Goal: Find specific page/section: Find specific page/section

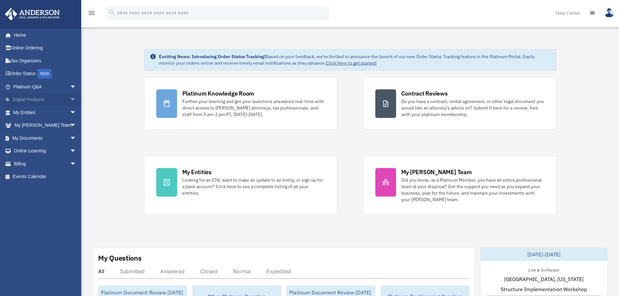
click at [70, 98] on span "arrow_drop_down" at bounding box center [76, 99] width 13 height 13
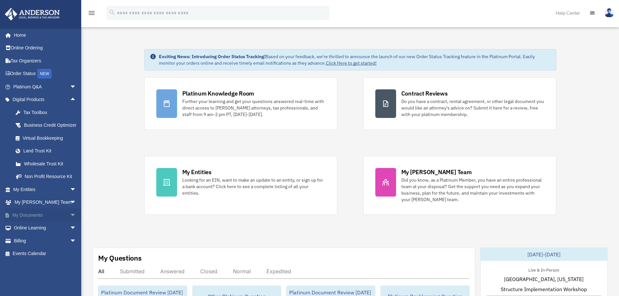
click at [70, 222] on span "arrow_drop_down" at bounding box center [76, 215] width 13 height 13
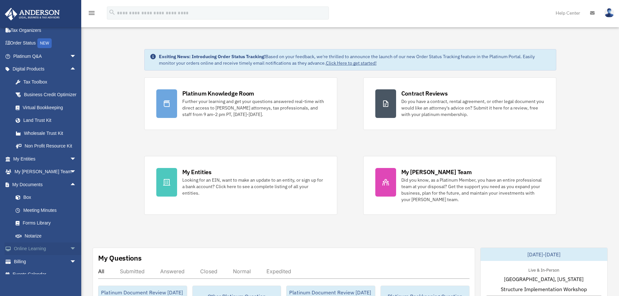
scroll to position [47, 0]
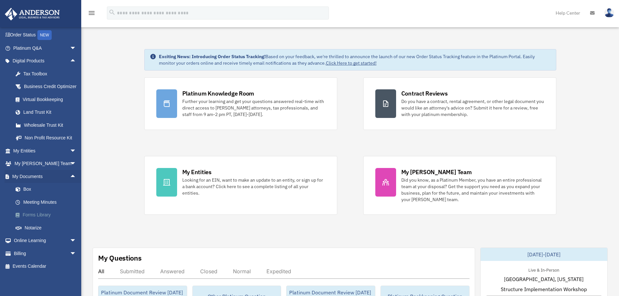
click at [33, 213] on link "Forms Library" at bounding box center [47, 215] width 77 height 13
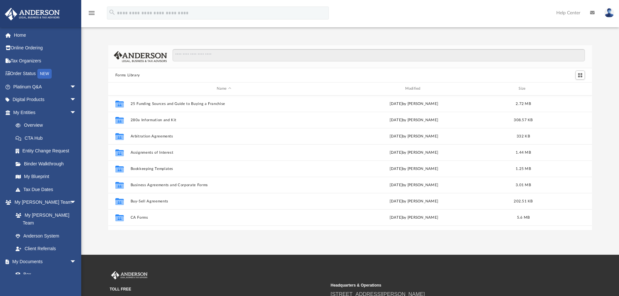
scroll to position [143, 479]
click at [214, 53] on input "Search files and folders" at bounding box center [378, 55] width 412 height 12
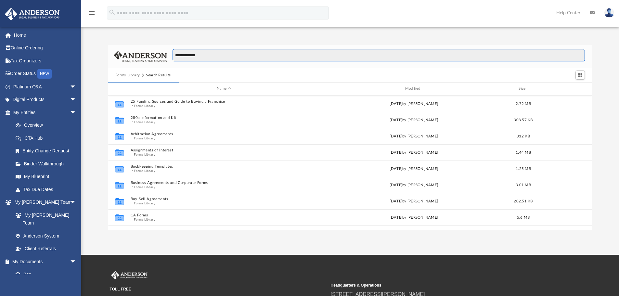
type input "**********"
click at [213, 57] on input "**********" at bounding box center [378, 55] width 412 height 12
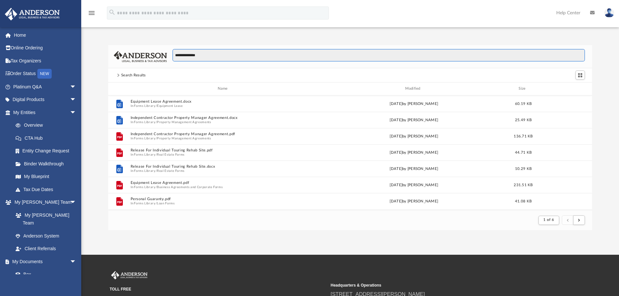
scroll to position [123, 479]
drag, startPoint x: 149, startPoint y: 54, endPoint x: 70, endPoint y: 61, distance: 78.6
click at [69, 61] on div "App bob.apples@andersonadvisors.com Sign Out bob.apples@andersonadvisors.com Ho…" at bounding box center [309, 127] width 619 height 205
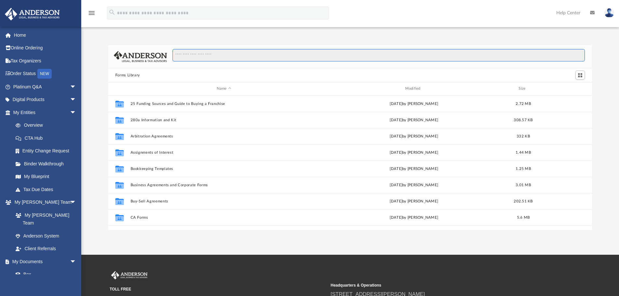
scroll to position [143, 479]
